Goal: Task Accomplishment & Management: Complete application form

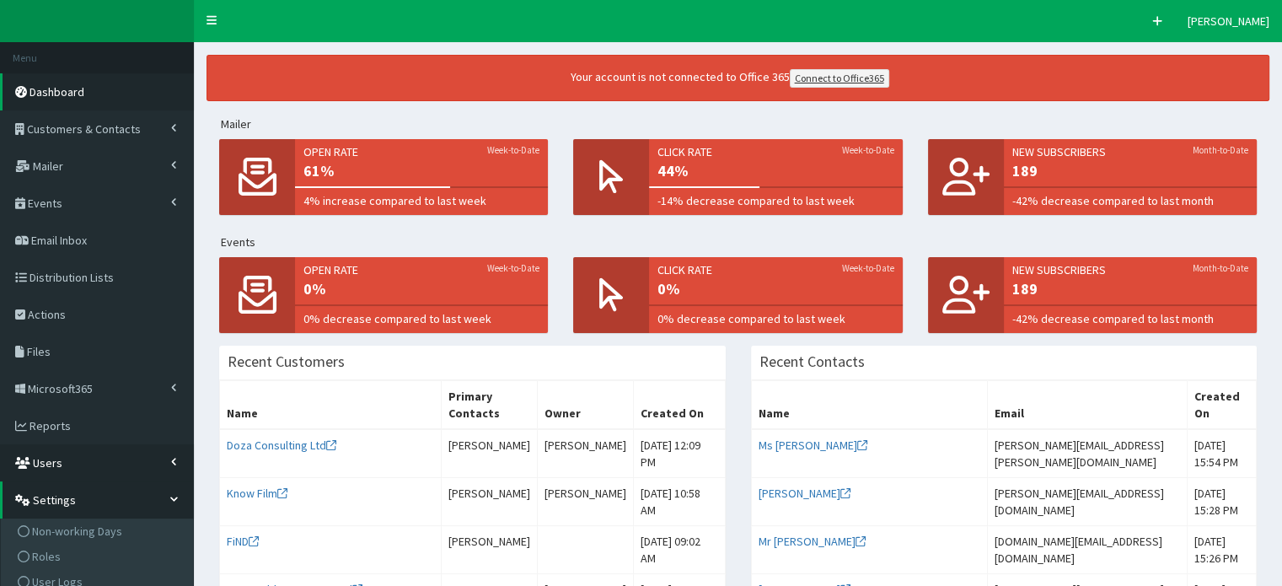
click at [56, 465] on span "Users" at bounding box center [48, 462] width 30 height 15
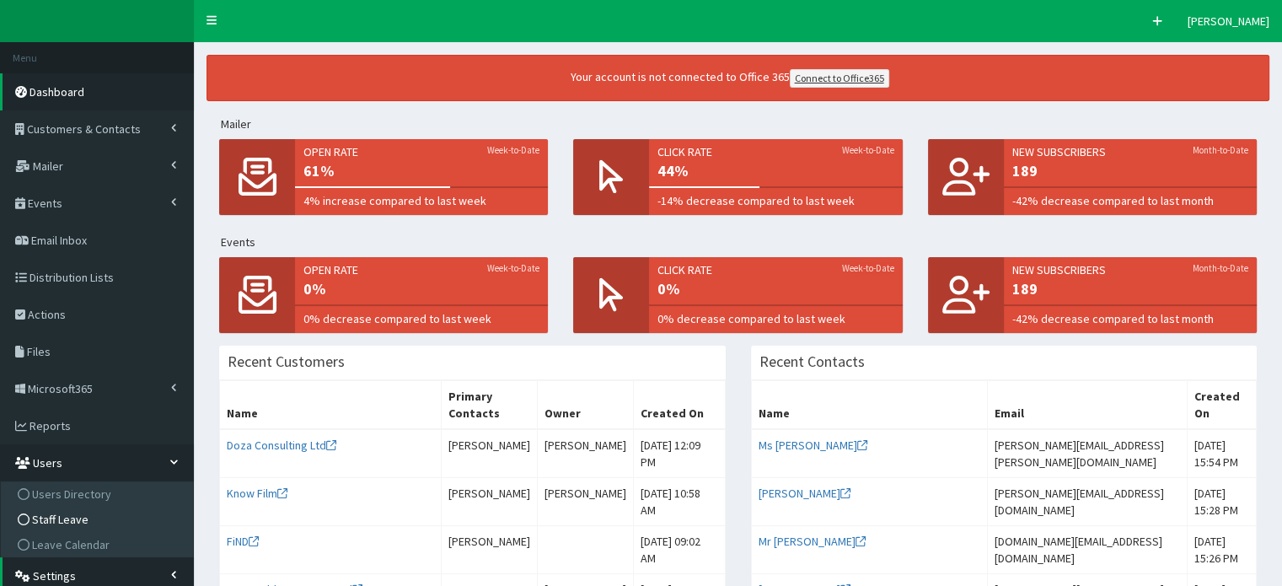
click at [64, 519] on span "Staff Leave" at bounding box center [60, 519] width 56 height 15
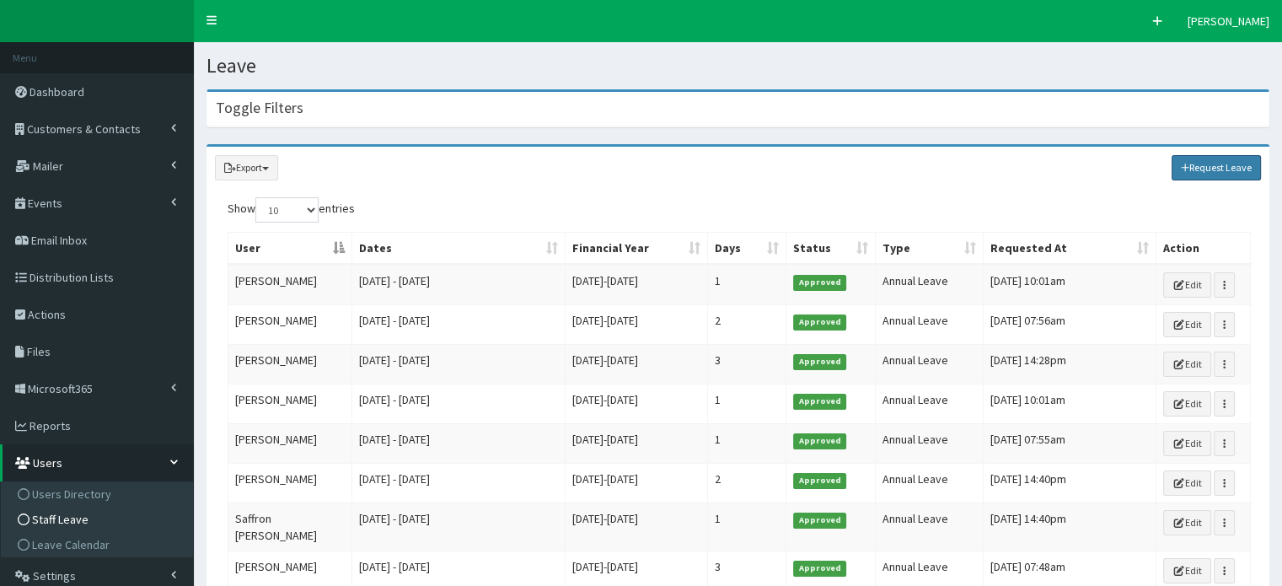
click at [1210, 166] on link "Request Leave" at bounding box center [1217, 167] width 90 height 25
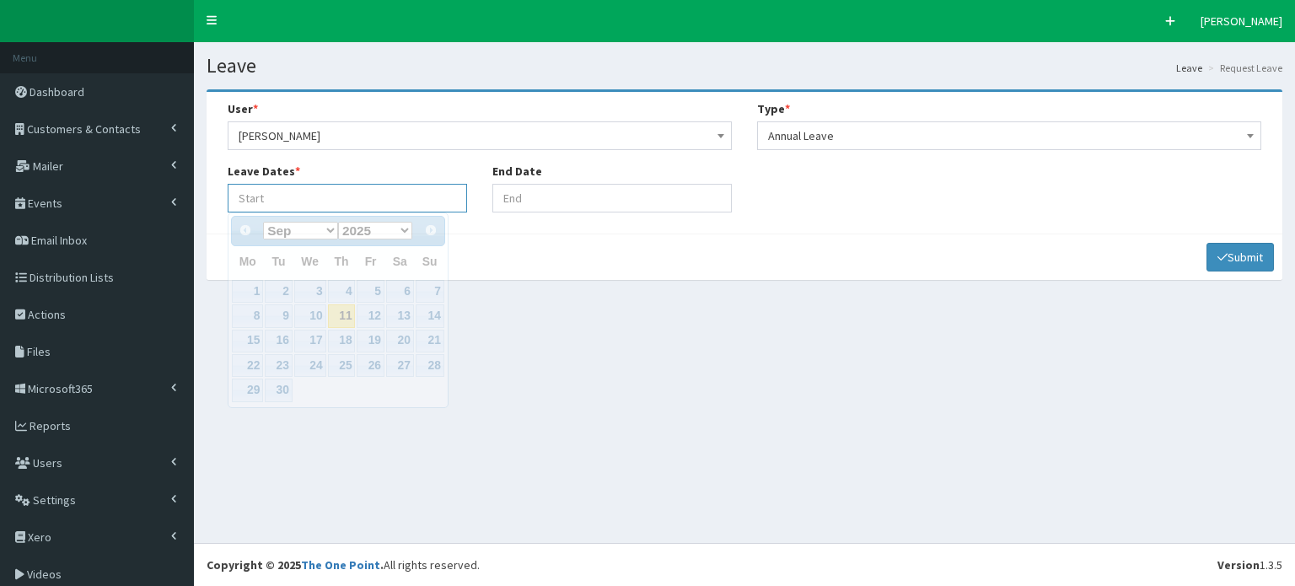
click at [270, 191] on input "Leave Start At" at bounding box center [347, 198] width 239 height 29
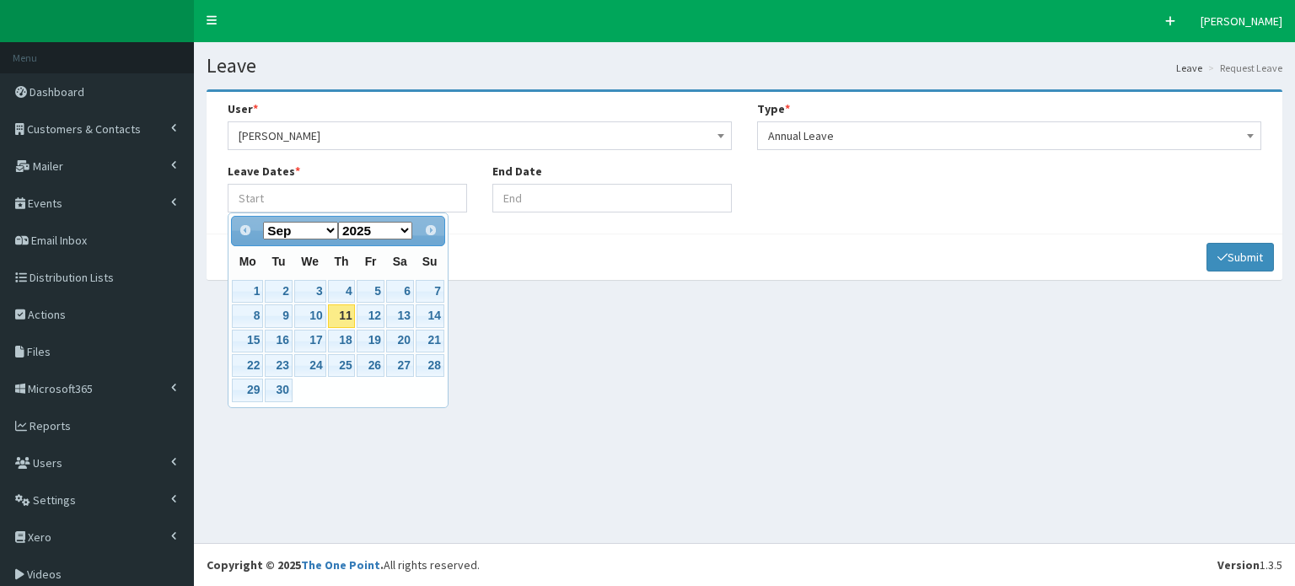
click at [284, 250] on th "Tu" at bounding box center [278, 262] width 29 height 33
click at [331, 228] on select "Jan Feb Mar Apr May Jun Jul Aug Sep Oct Nov Dec" at bounding box center [300, 231] width 75 height 18
click at [316, 312] on link "10" at bounding box center [310, 315] width 32 height 23
type input "10-12-2025"
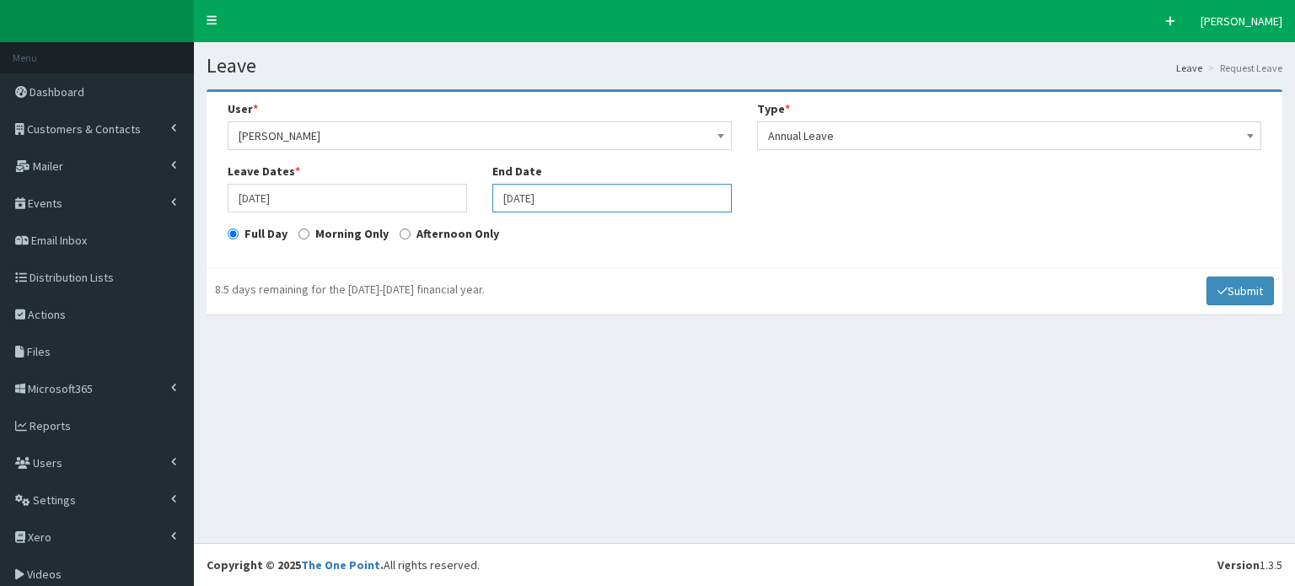
click at [572, 196] on input "10-12-2025" at bounding box center [611, 198] width 239 height 29
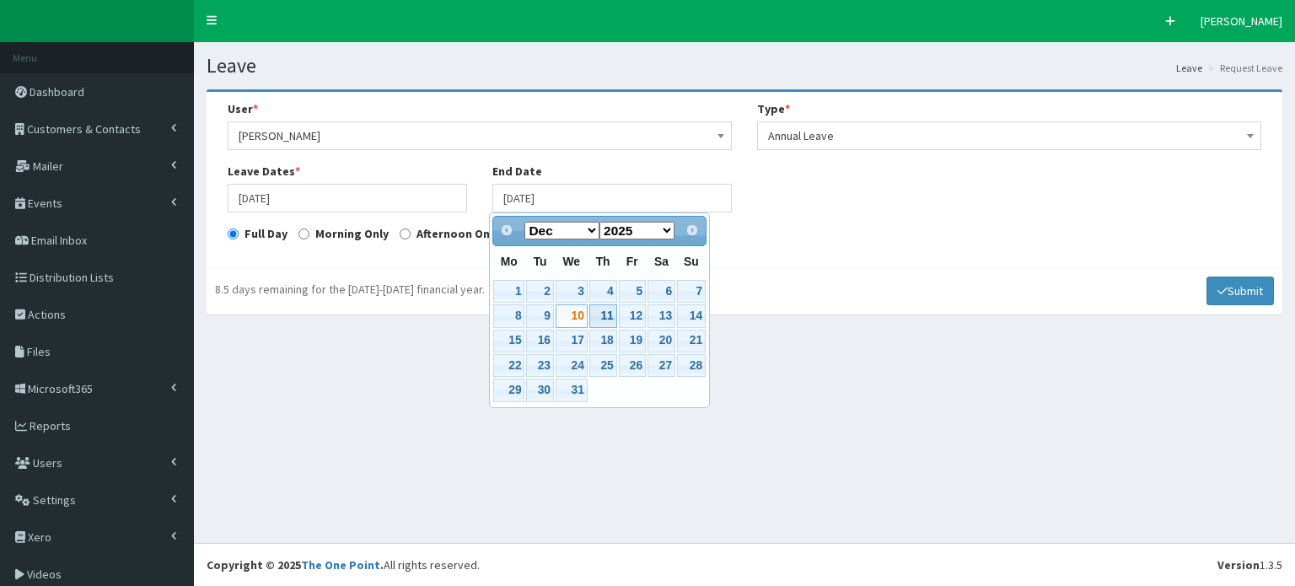
click at [604, 313] on link "11" at bounding box center [603, 315] width 28 height 23
type input "[DATE]"
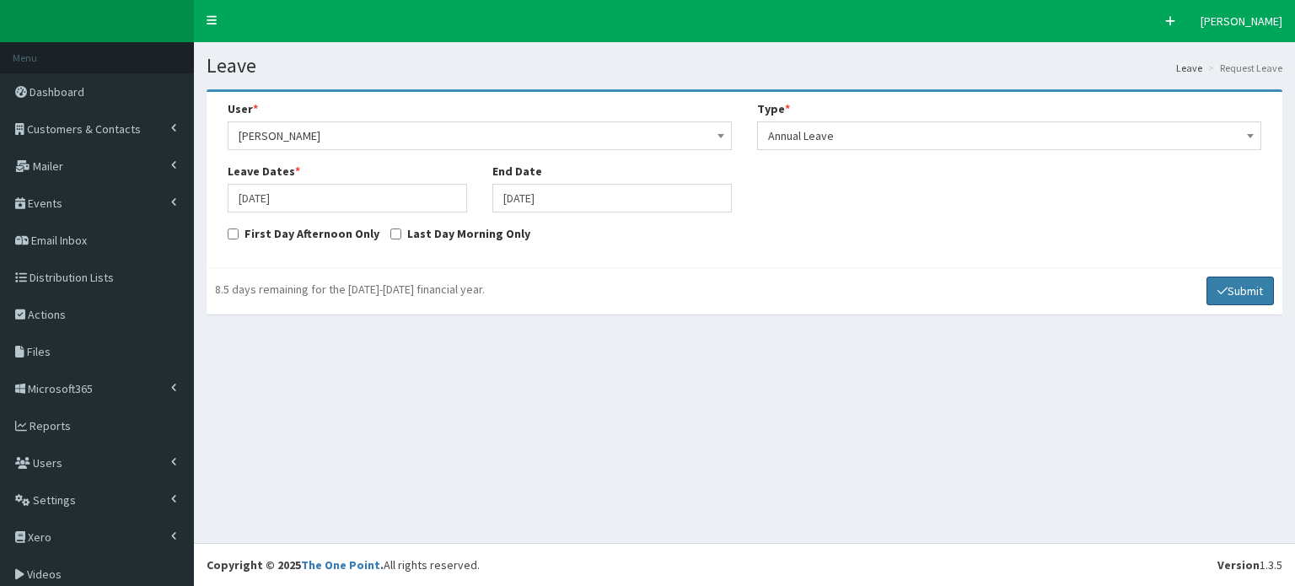
click at [1224, 289] on button "Submit" at bounding box center [1239, 291] width 67 height 29
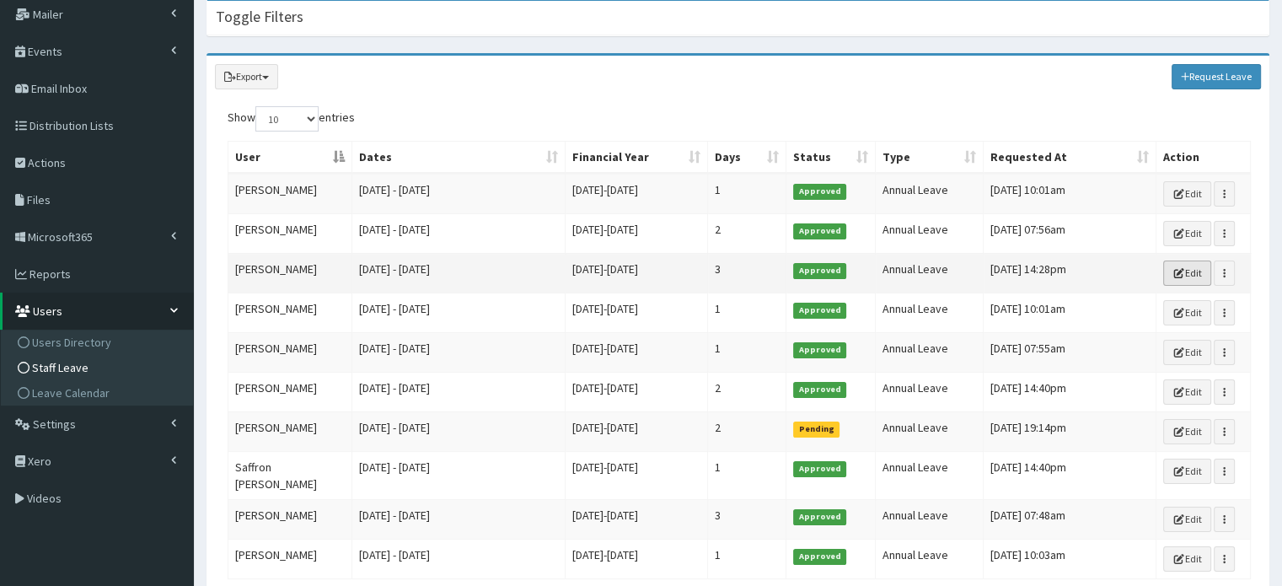
scroll to position [154, 0]
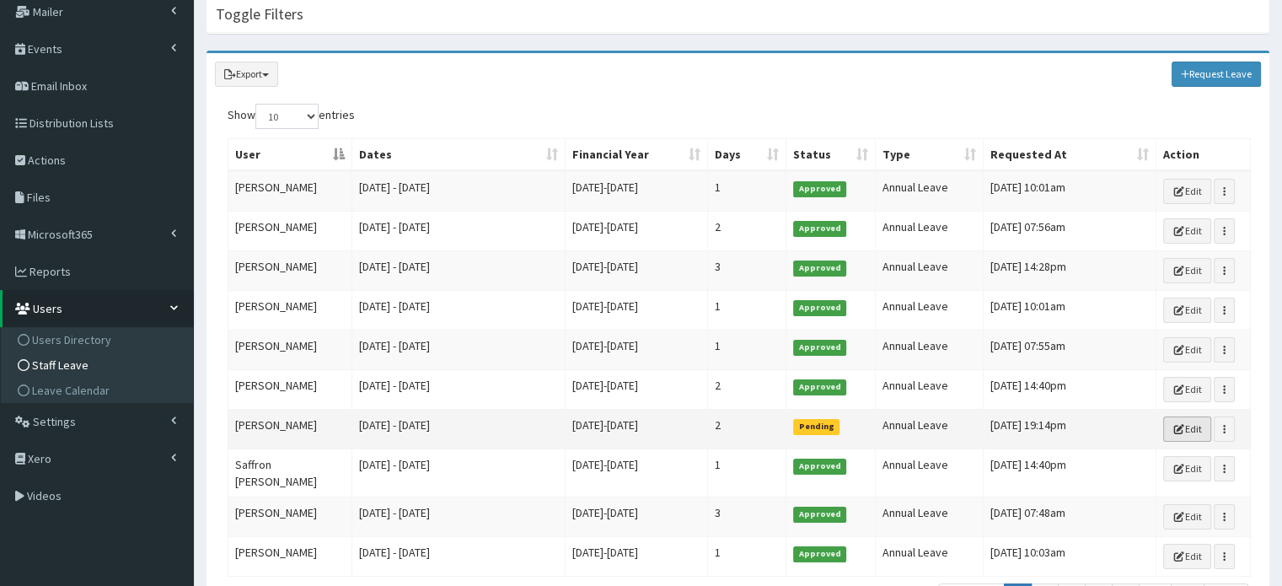
click at [1185, 423] on link "Edit" at bounding box center [1187, 428] width 48 height 25
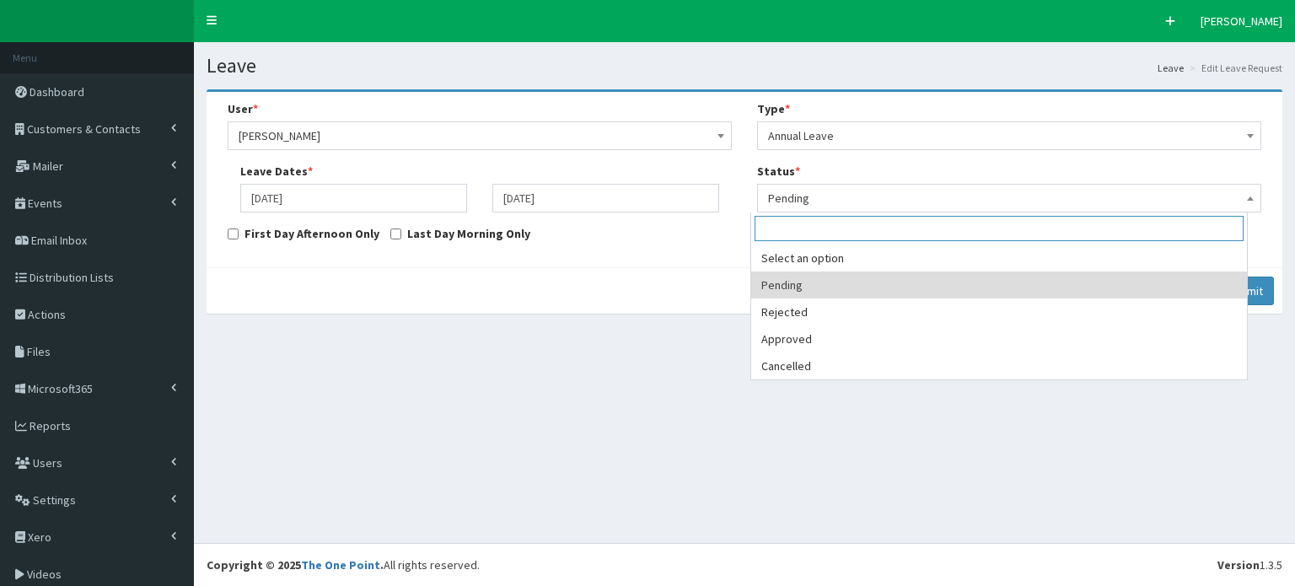
click at [1242, 192] on span at bounding box center [1250, 197] width 17 height 24
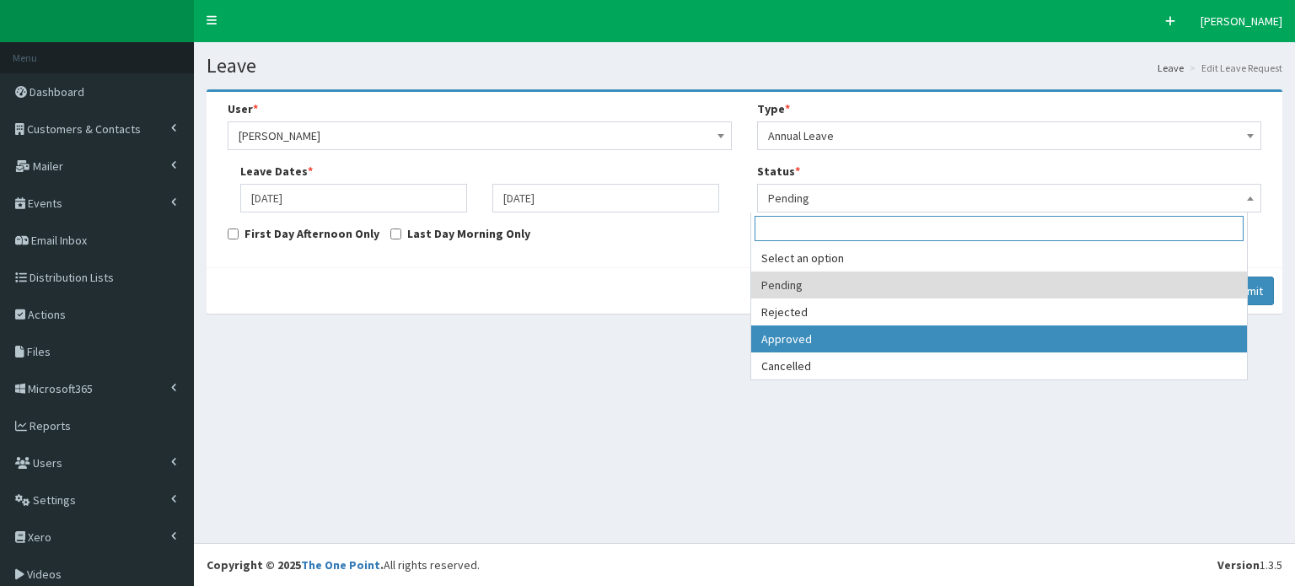
select select "3"
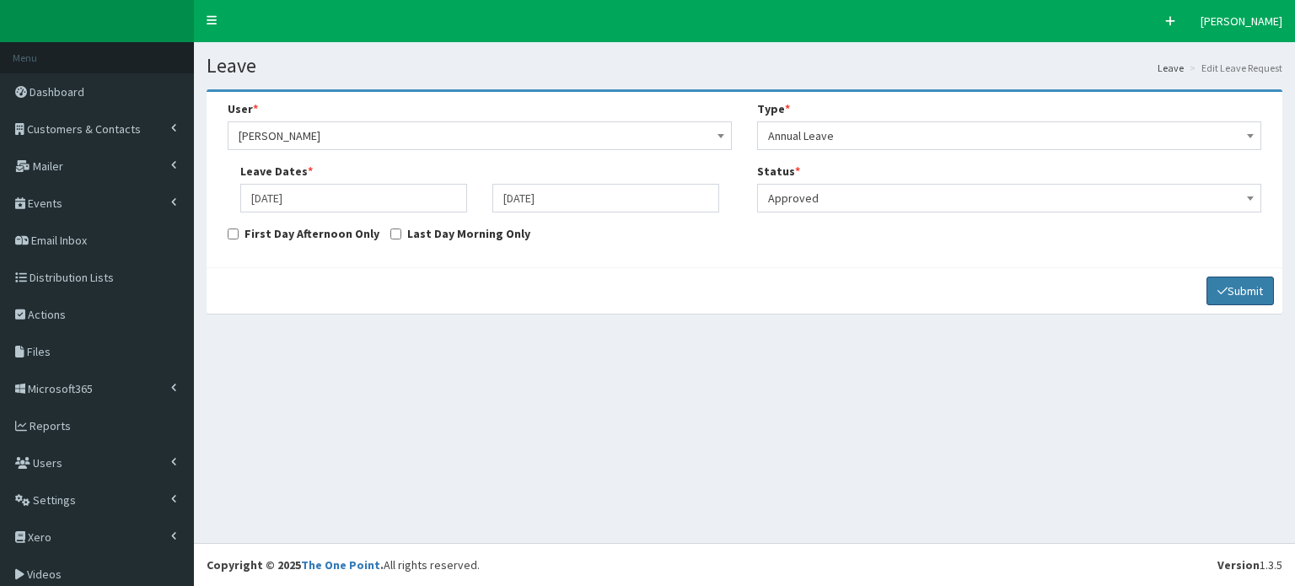
click at [1217, 293] on icon "submit" at bounding box center [1222, 291] width 10 height 12
